Goal: Information Seeking & Learning: Find specific fact

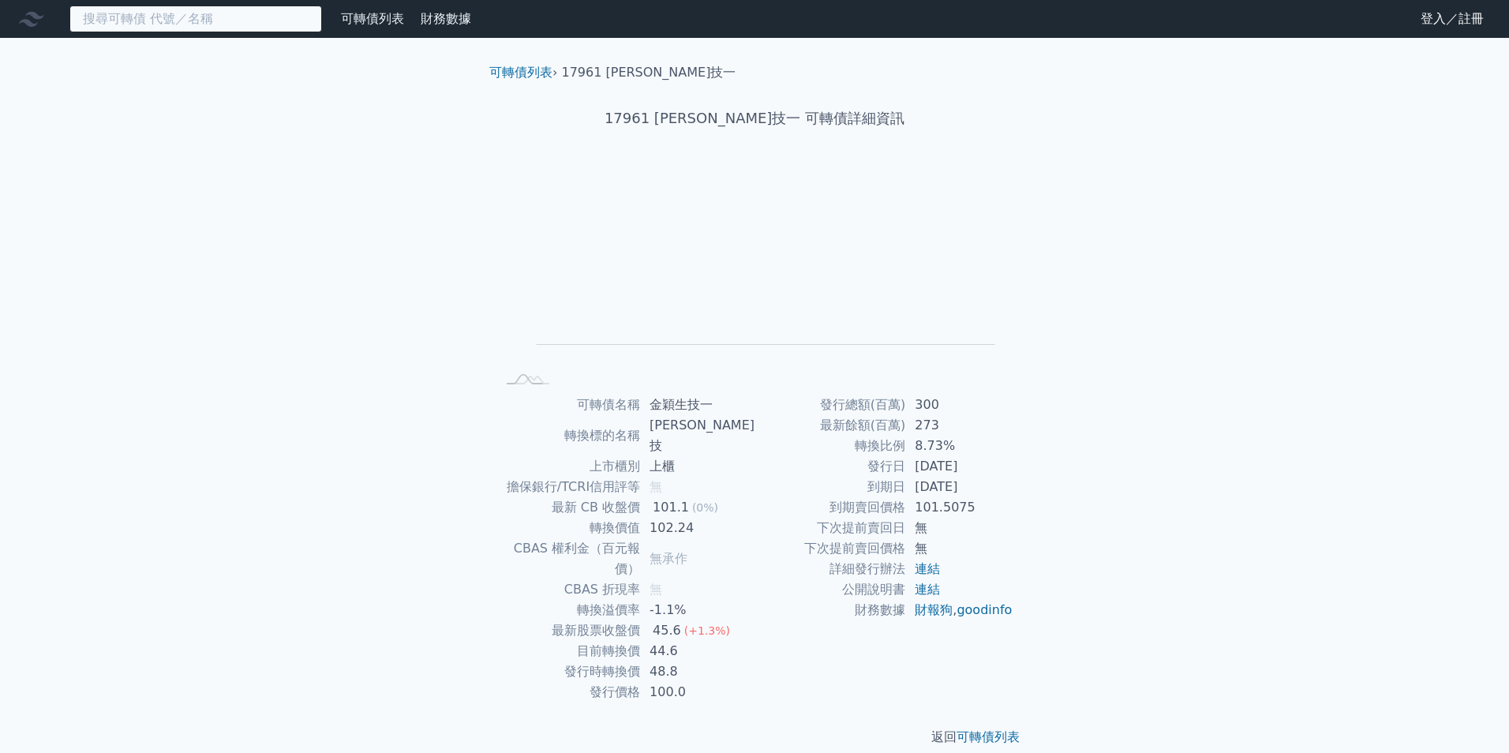
click at [178, 26] on input at bounding box center [195, 19] width 252 height 27
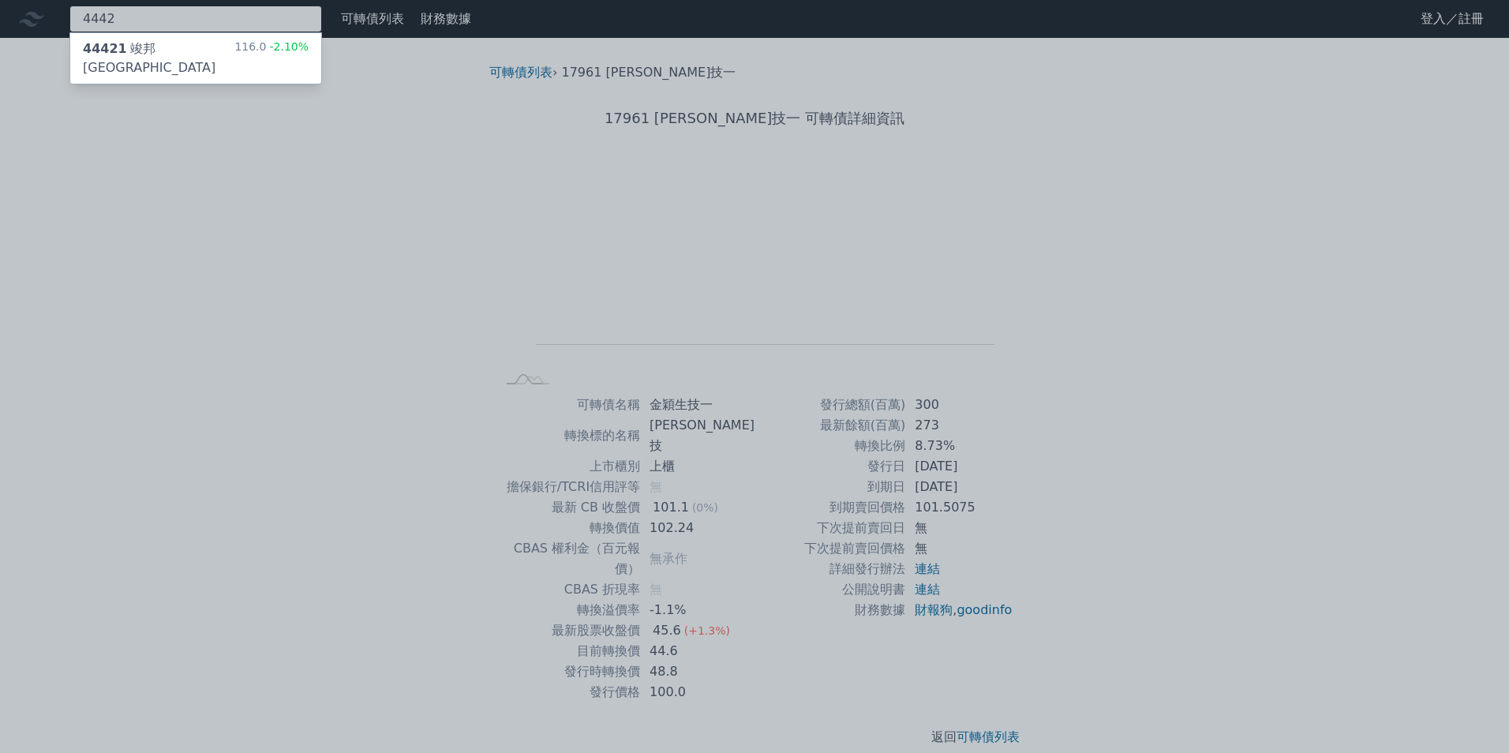
type input "4442"
click at [256, 43] on div "116.0 -2.10%" at bounding box center [271, 58] width 74 height 38
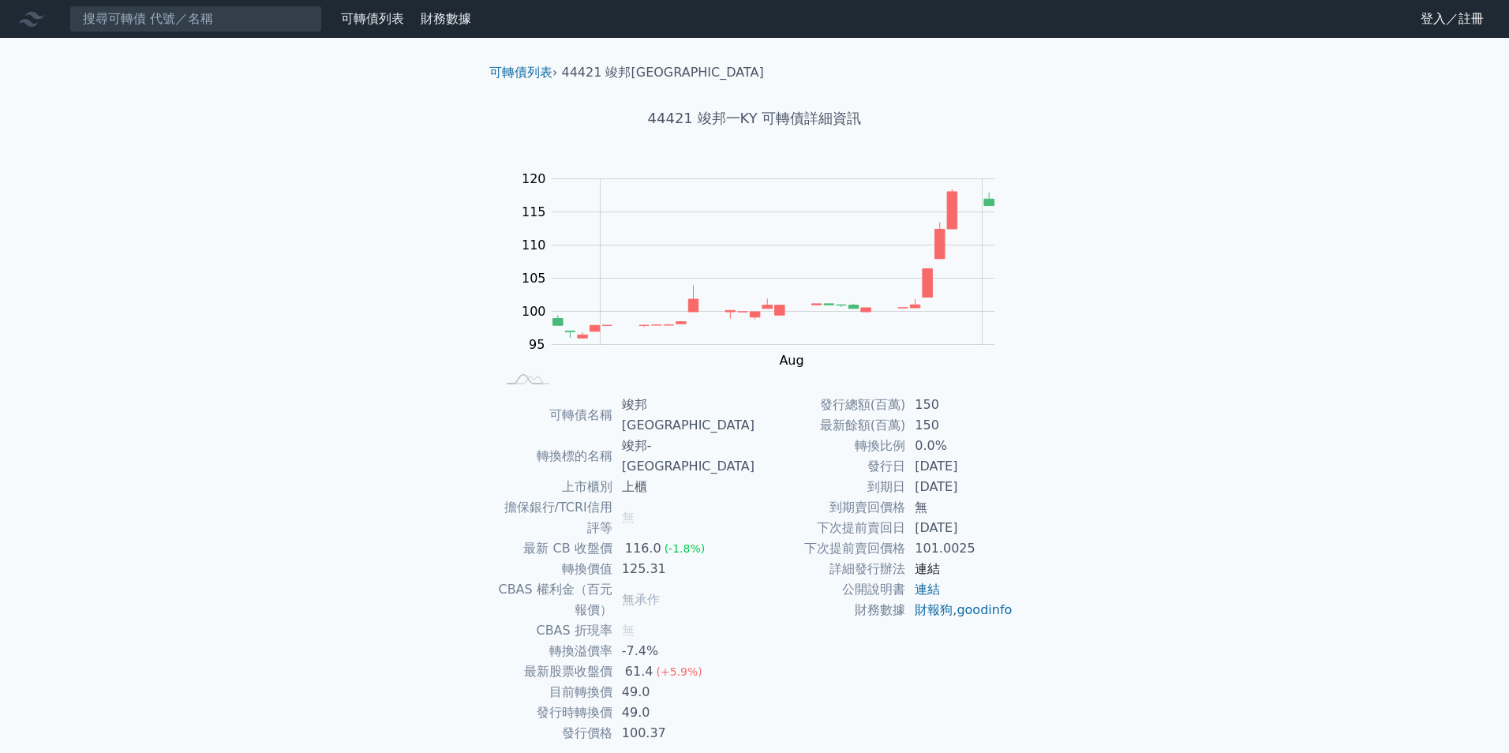
click at [930, 570] on link "連結" at bounding box center [926, 568] width 25 height 15
click at [285, 9] on input at bounding box center [195, 19] width 252 height 27
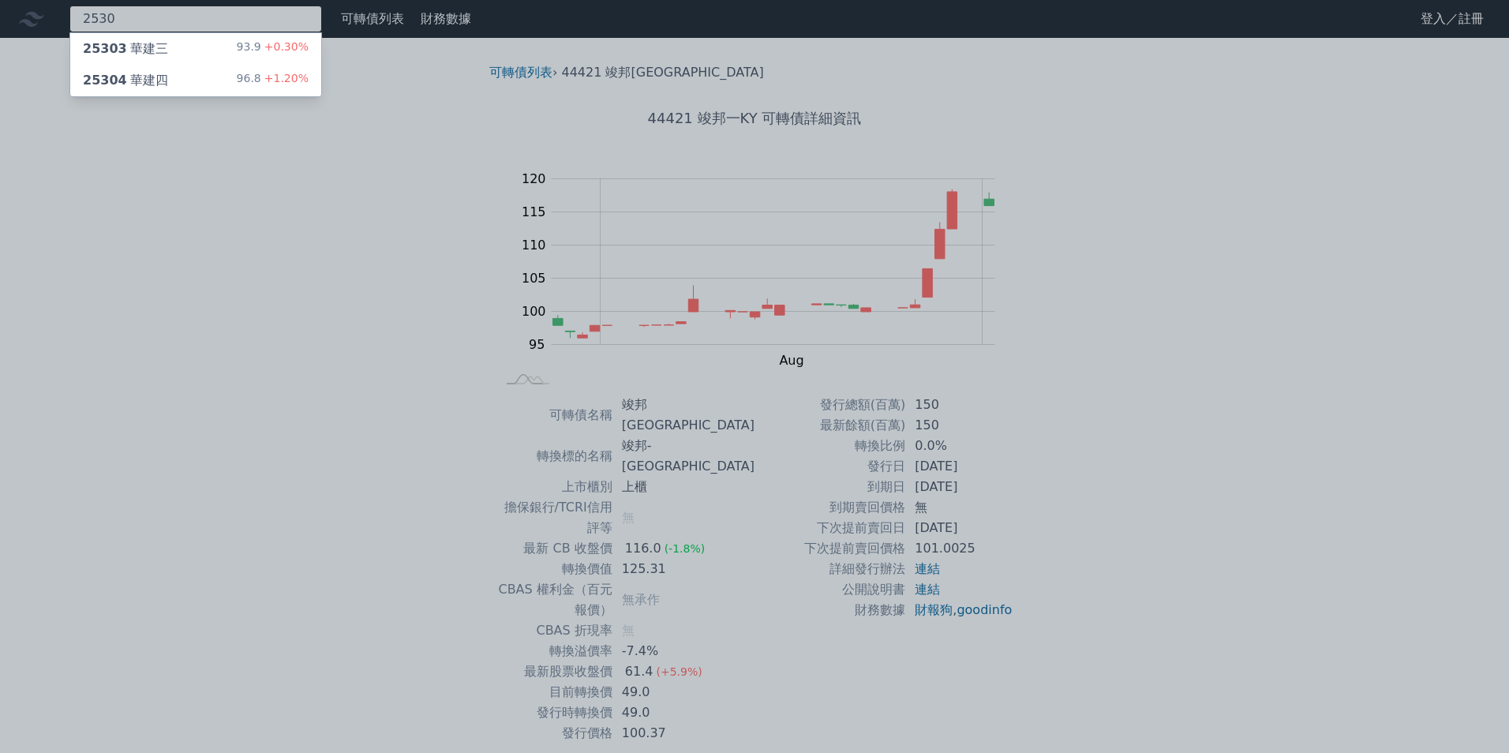
type input "2530"
click at [234, 73] on div "25304 華建四 96.8 +1.20%" at bounding box center [195, 81] width 251 height 32
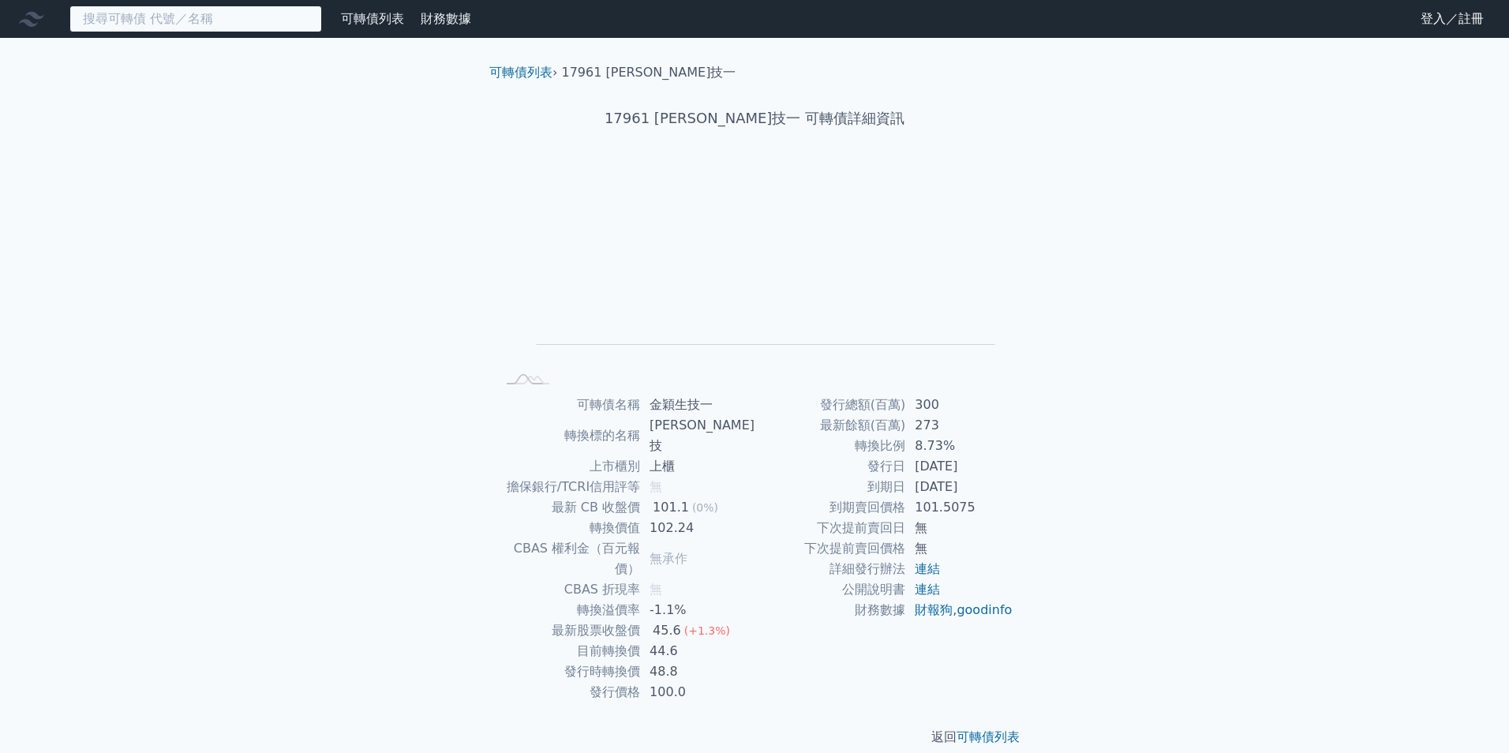
click at [249, 26] on input at bounding box center [195, 19] width 252 height 27
